Goal: Register for event/course: Sign up to attend an event or enroll in a course

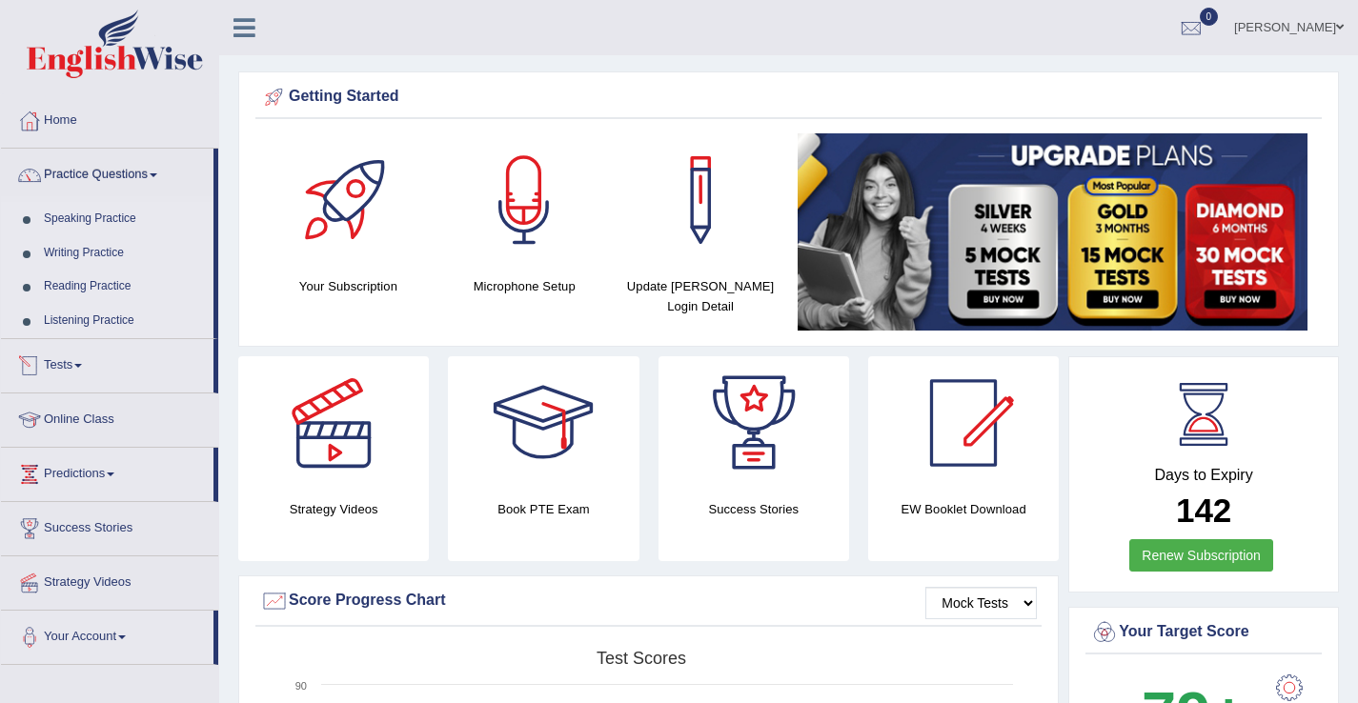
click at [83, 371] on link "Tests" at bounding box center [107, 363] width 212 height 48
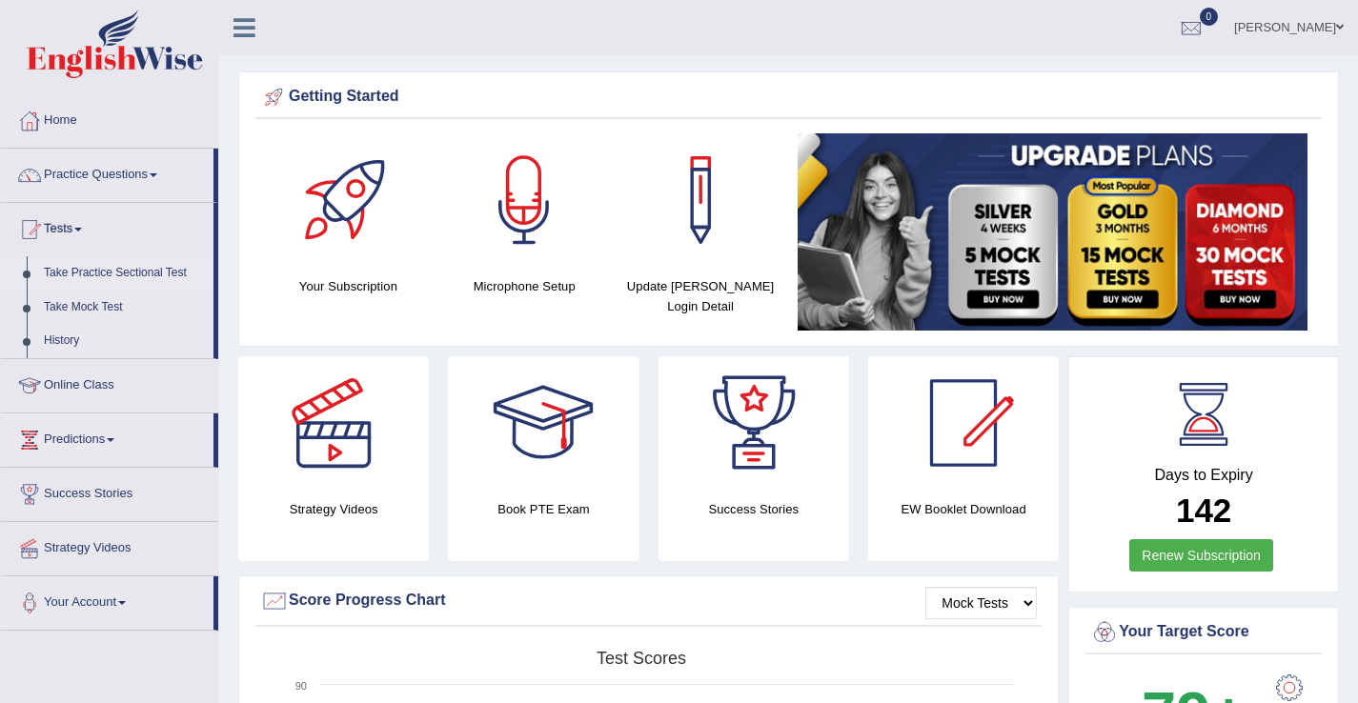
click at [109, 276] on link "Take Practice Sectional Test" at bounding box center [124, 273] width 178 height 34
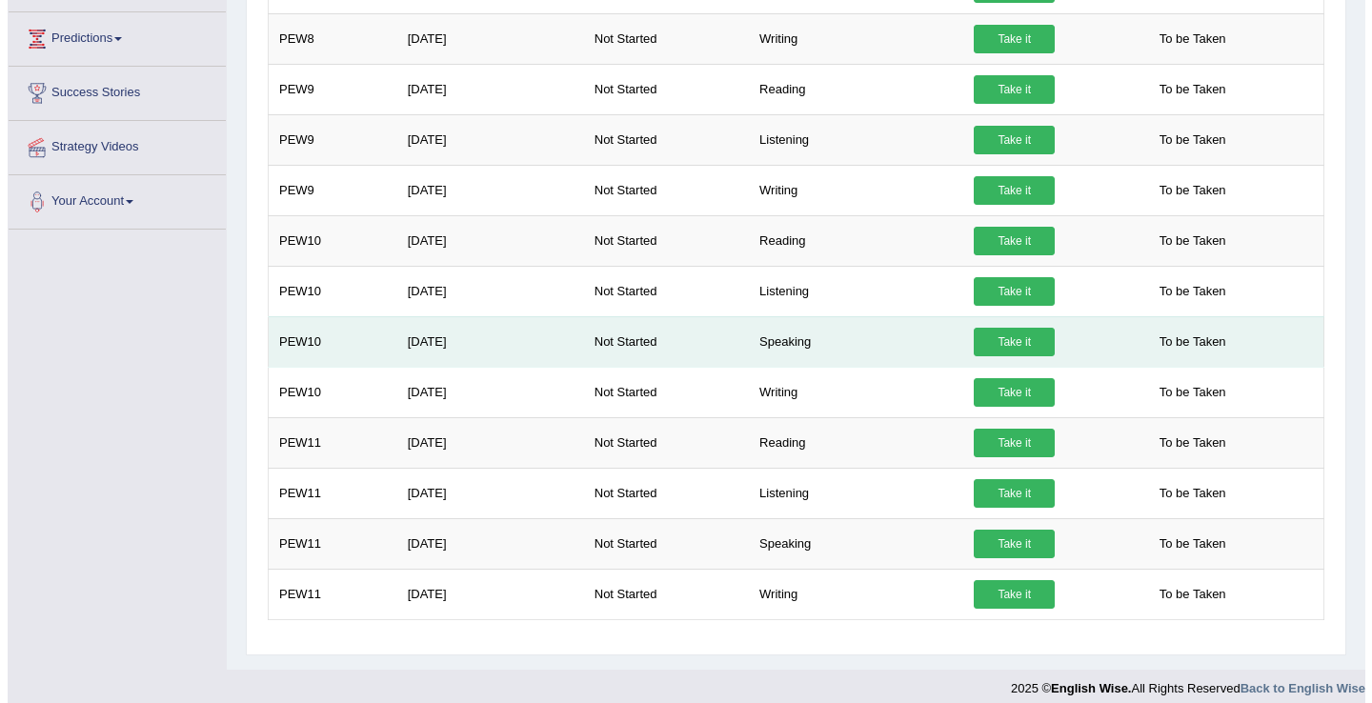
scroll to position [415, 0]
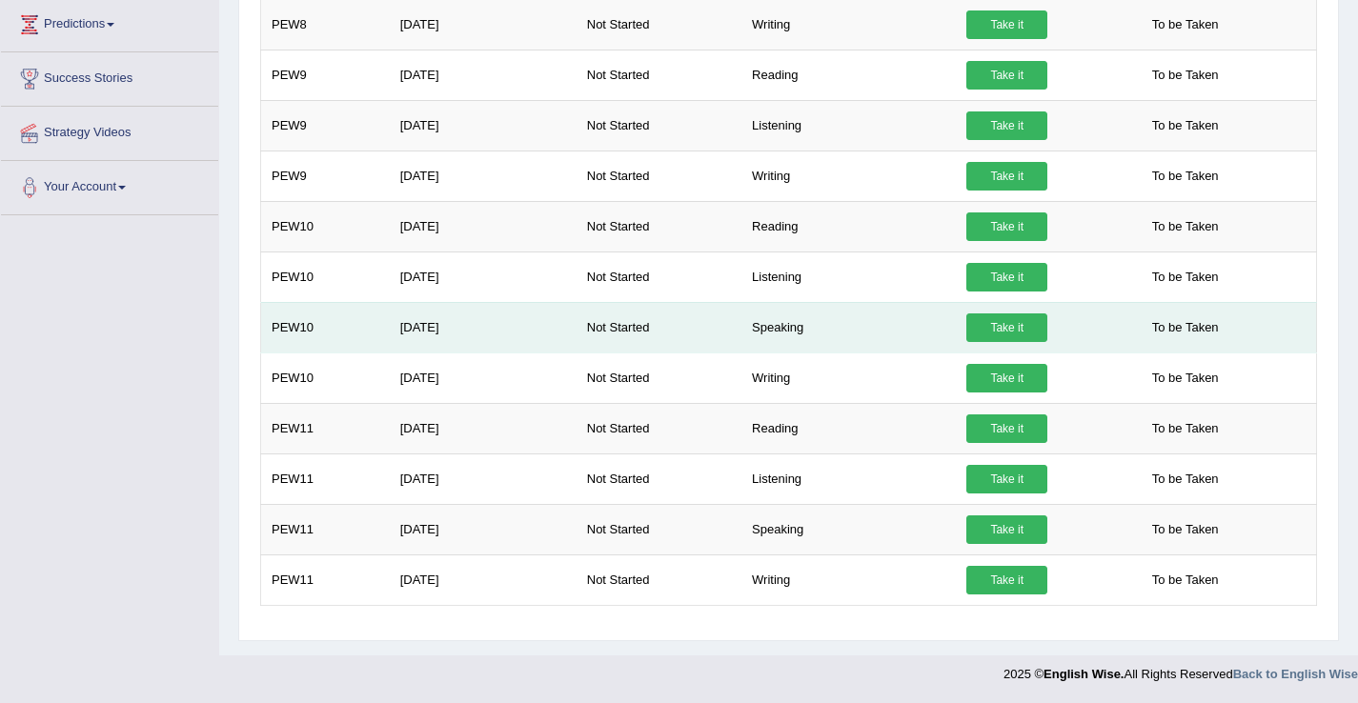
click at [980, 320] on link "Take it" at bounding box center [1006, 327] width 81 height 29
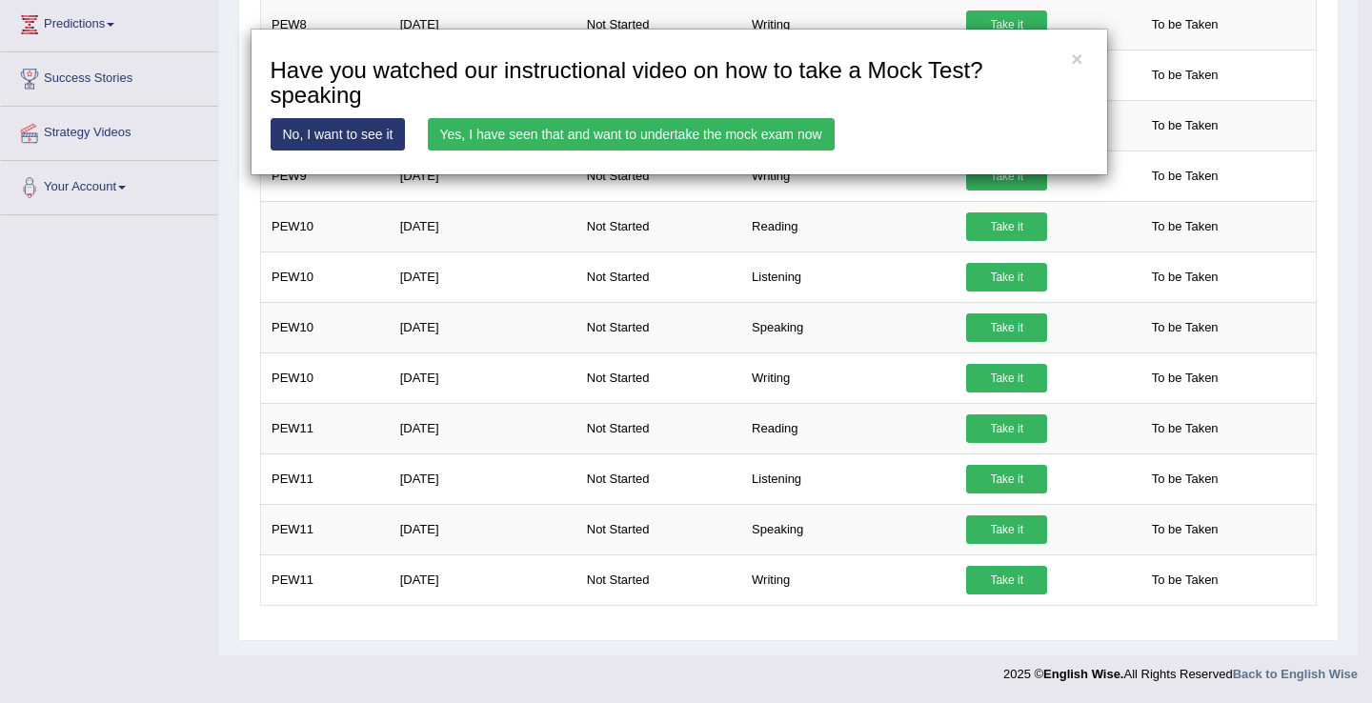
click at [771, 140] on link "Yes, I have seen that and want to undertake the mock exam now" at bounding box center [631, 134] width 407 height 32
click at [775, 138] on link "Yes, I have seen that and want to undertake the mock exam now" at bounding box center [631, 134] width 407 height 32
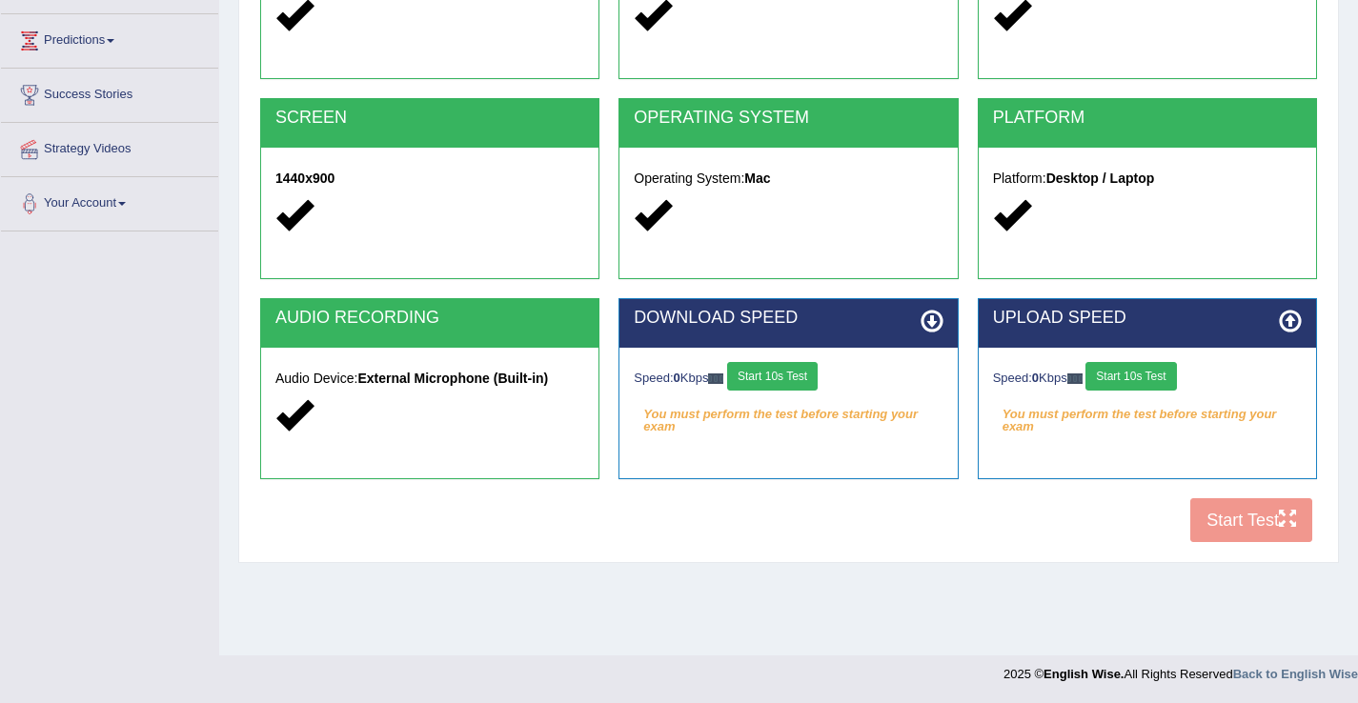
click at [786, 386] on button "Start 10s Test" at bounding box center [772, 376] width 91 height 29
click at [1145, 390] on button "Start 10s Test" at bounding box center [1130, 376] width 91 height 29
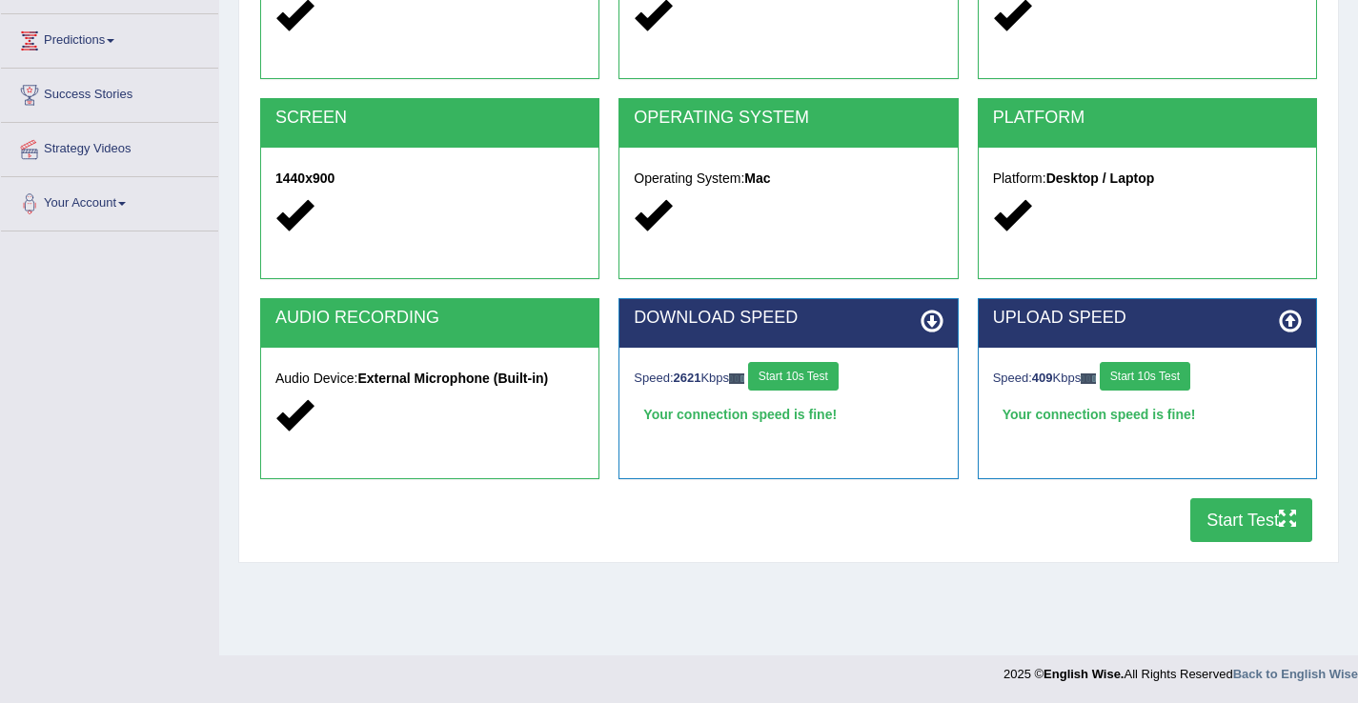
click at [1216, 528] on button "Start Test" at bounding box center [1251, 520] width 122 height 44
